Goal: Information Seeking & Learning: Learn about a topic

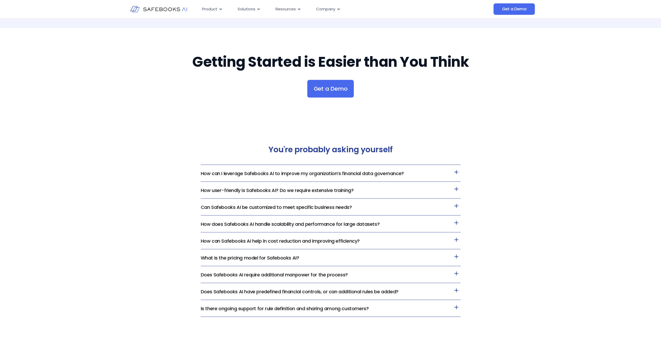
scroll to position [1038, 0]
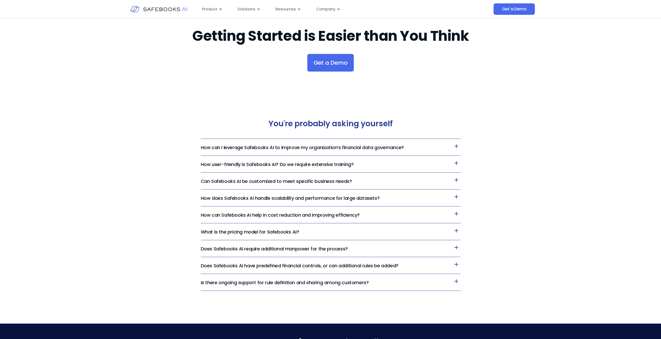
click at [454, 147] on icon at bounding box center [456, 146] width 8 height 8
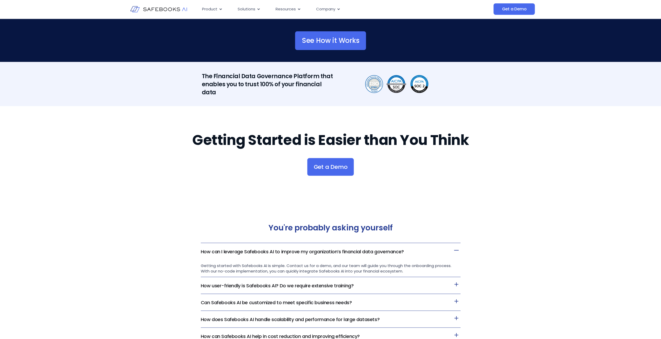
scroll to position [908, 0]
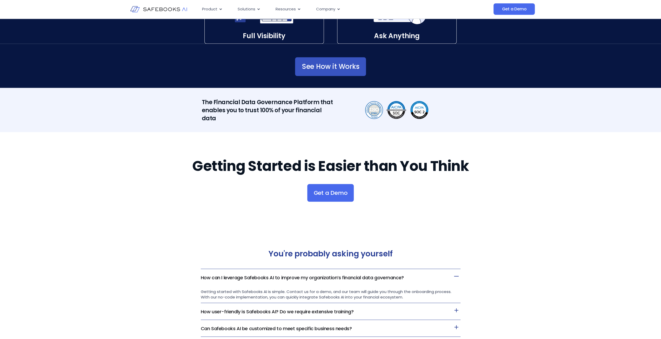
drag, startPoint x: 312, startPoint y: 77, endPoint x: 314, endPoint y: 70, distance: 7.4
click at [314, 72] on div "See How it Works" at bounding box center [330, 66] width 415 height 44
click at [314, 69] on span "See How it Works" at bounding box center [331, 66] width 58 height 5
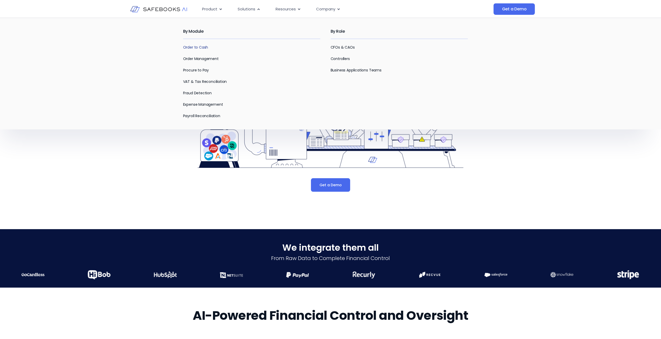
click at [203, 46] on link "Order to Cash" at bounding box center [195, 47] width 25 height 5
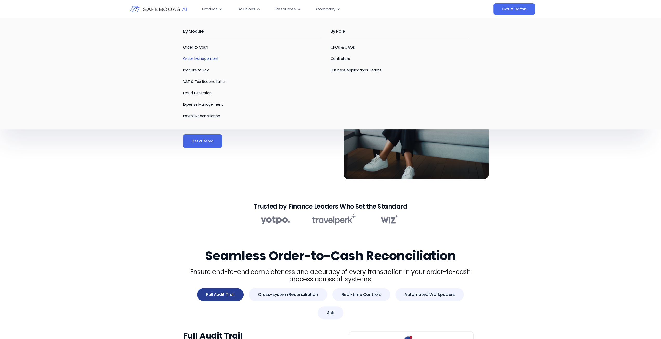
click at [207, 58] on link "Order Management" at bounding box center [201, 58] width 36 height 5
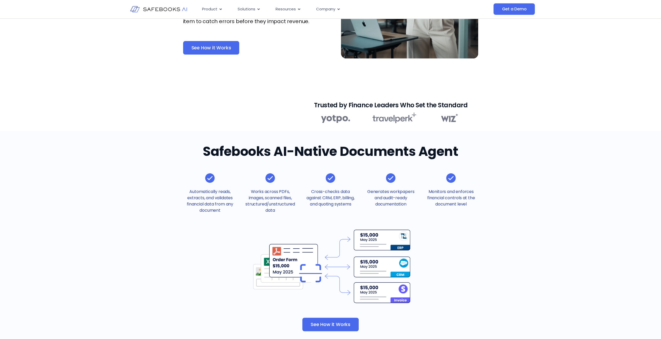
scroll to position [130, 0]
